Goal: Transaction & Acquisition: Download file/media

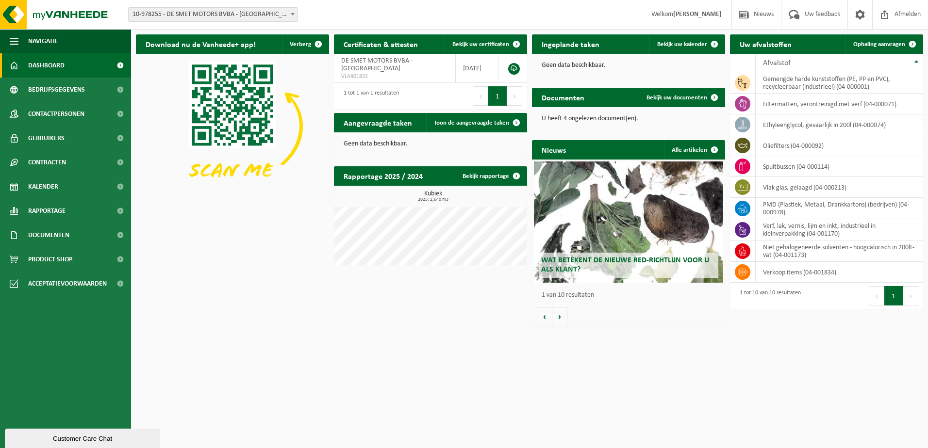
click at [576, 100] on h2 "Documenten" at bounding box center [563, 97] width 62 height 19
click at [716, 96] on span at bounding box center [714, 97] width 19 height 19
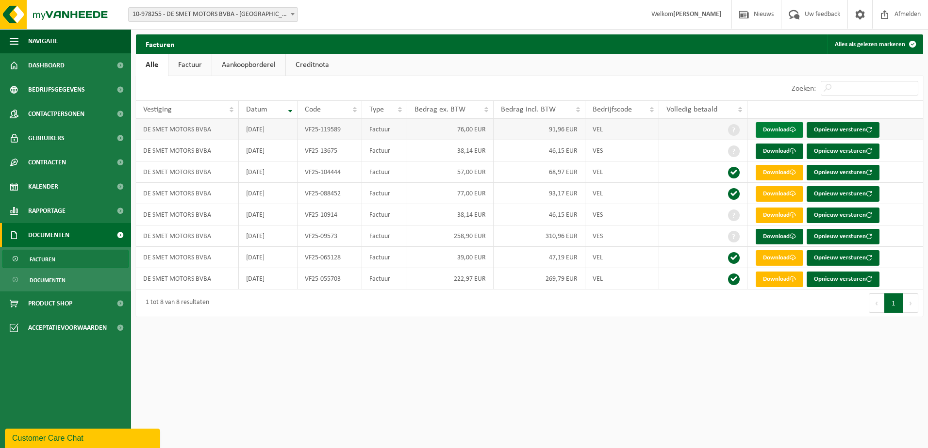
click at [783, 127] on link "Download" at bounding box center [780, 130] width 48 height 16
click at [791, 150] on link "Download" at bounding box center [780, 152] width 48 height 16
click at [786, 234] on link "Download" at bounding box center [780, 237] width 48 height 16
click at [75, 235] on link "Documenten" at bounding box center [65, 235] width 131 height 24
click at [74, 232] on link "Documenten" at bounding box center [65, 235] width 131 height 24
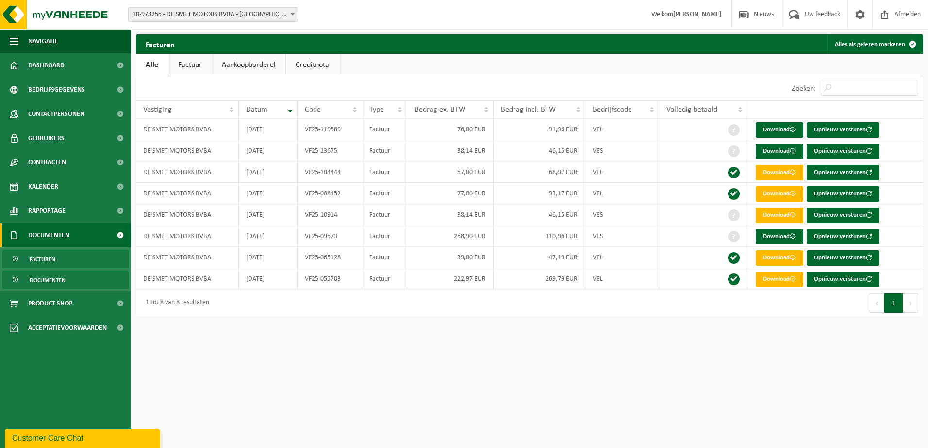
click at [56, 280] on span "Documenten" at bounding box center [48, 280] width 36 height 18
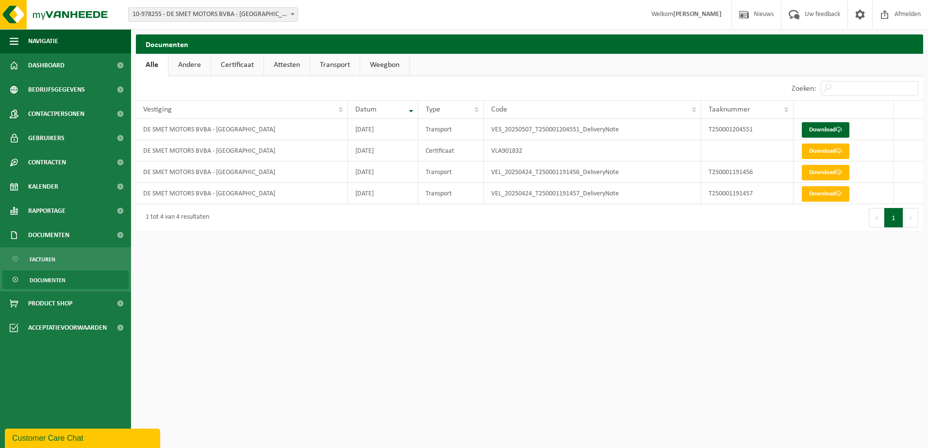
click at [241, 67] on link "Certificaat" at bounding box center [237, 65] width 52 height 22
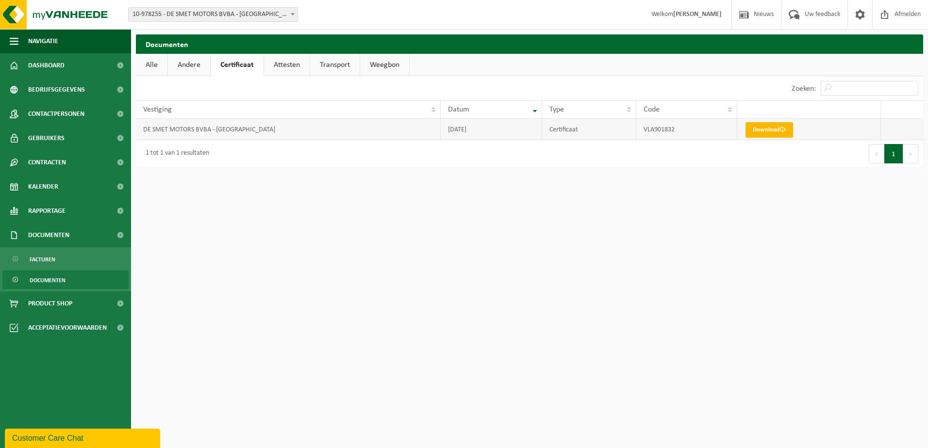
click at [764, 131] on link "Download" at bounding box center [769, 130] width 48 height 16
